Goal: Book appointment/travel/reservation

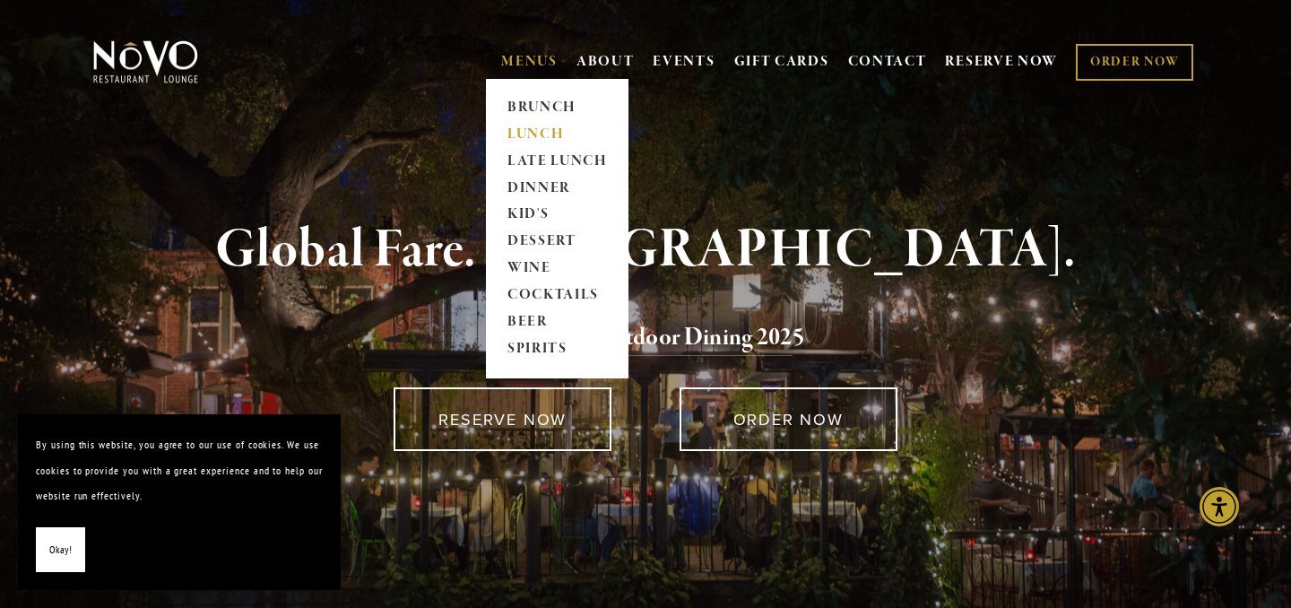
click at [534, 132] on link "LUNCH" at bounding box center [557, 134] width 112 height 27
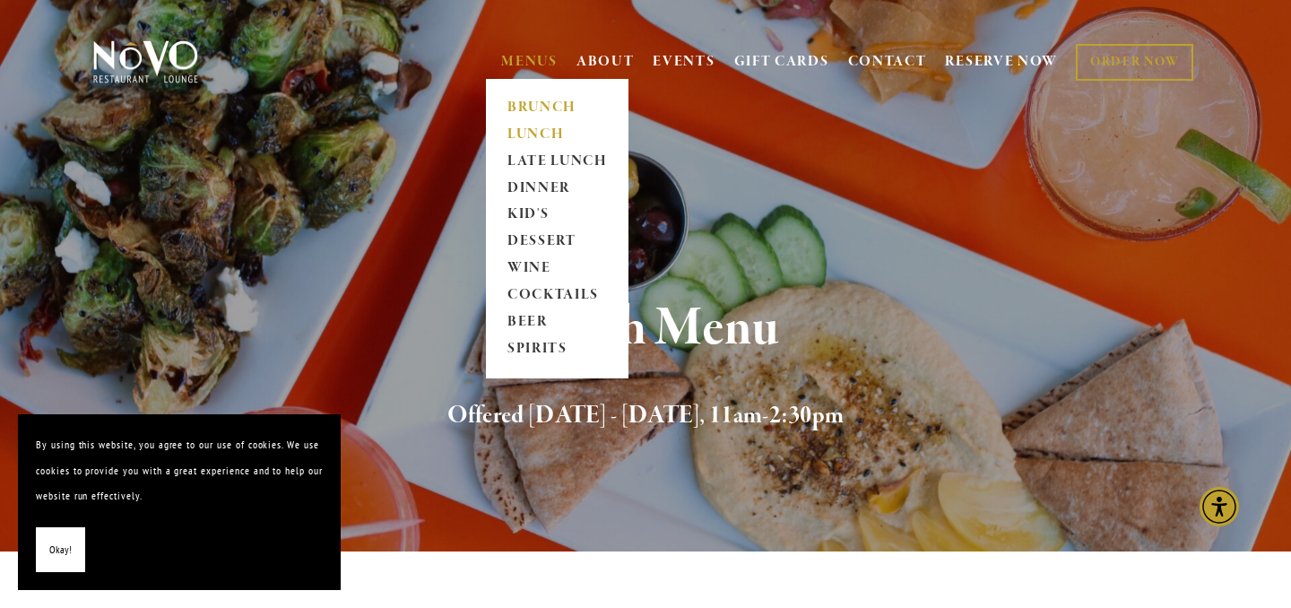
click at [542, 96] on link "BRUNCH" at bounding box center [557, 107] width 112 height 27
click at [518, 135] on link "LUNCH" at bounding box center [557, 134] width 112 height 27
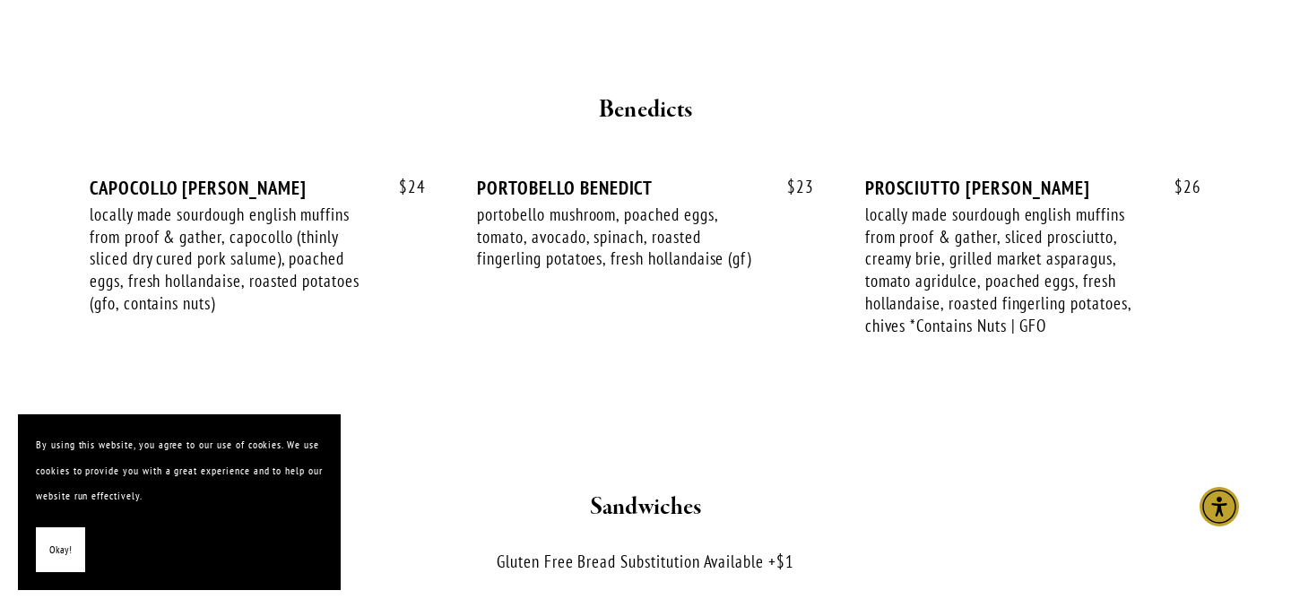
scroll to position [2523, 0]
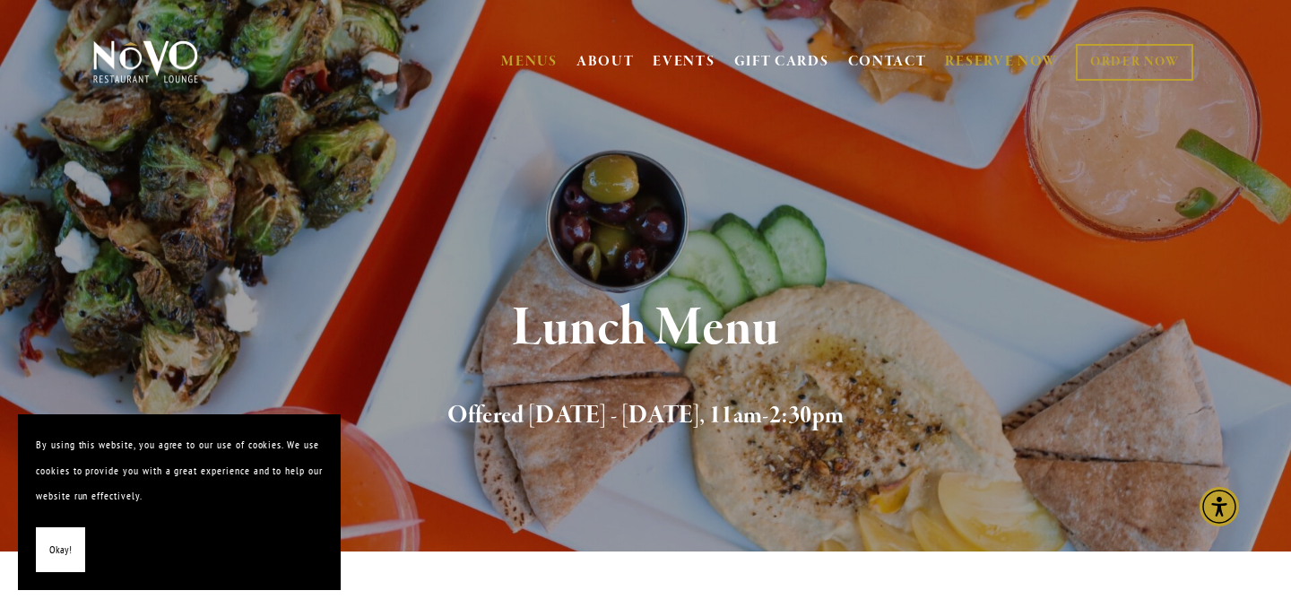
click at [950, 59] on link "RESERVE NOW" at bounding box center [1001, 62] width 113 height 34
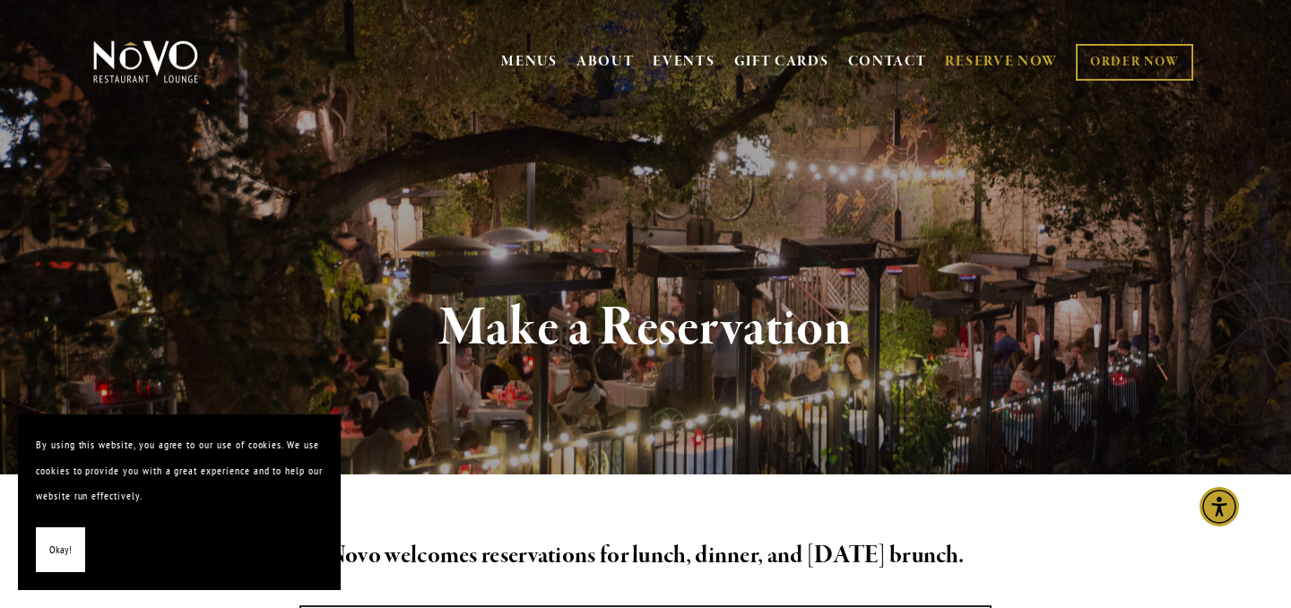
click at [67, 546] on span "Okay!" at bounding box center [60, 550] width 22 height 26
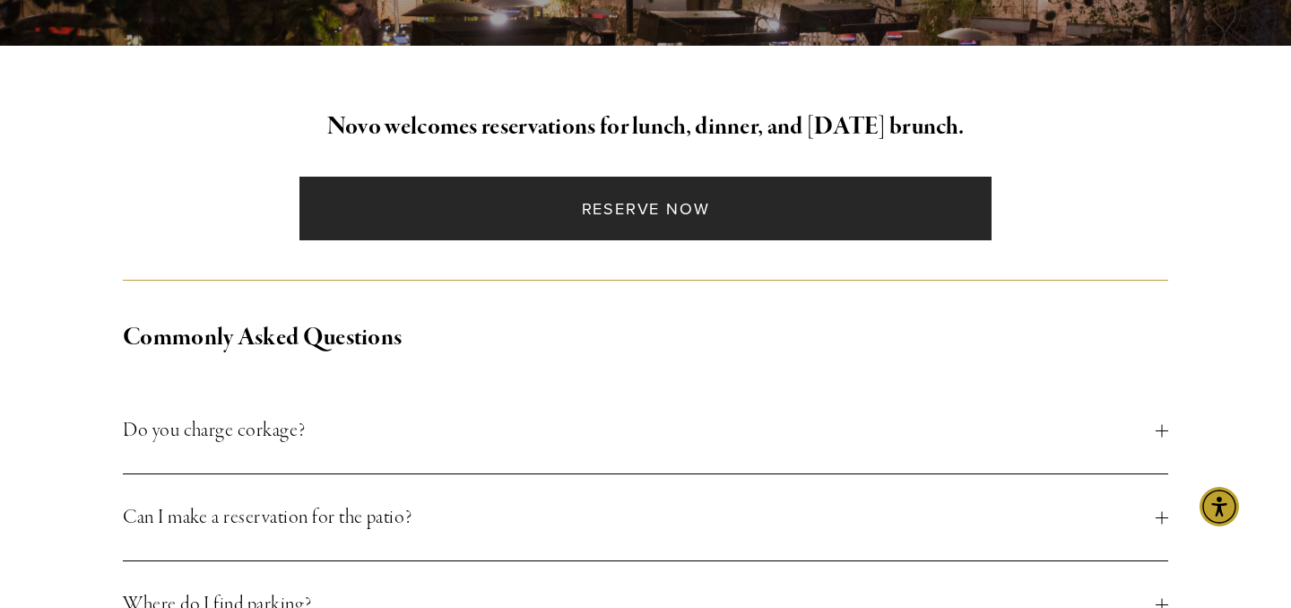
scroll to position [421, 0]
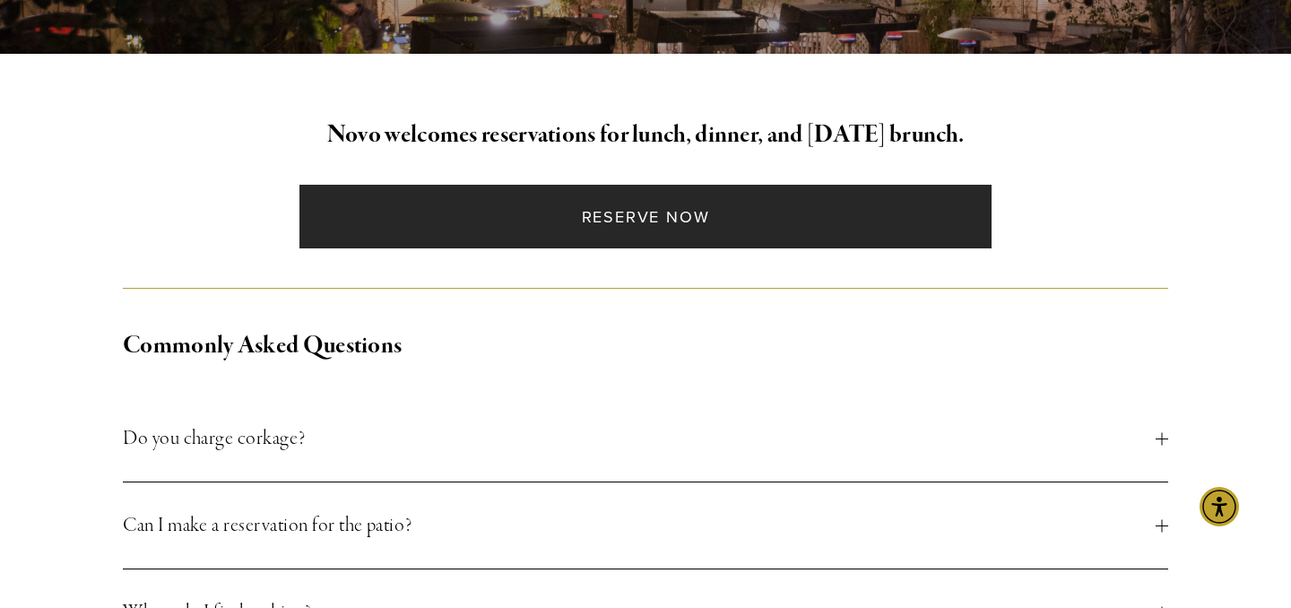
click at [659, 210] on link "Reserve Now" at bounding box center [645, 217] width 691 height 64
